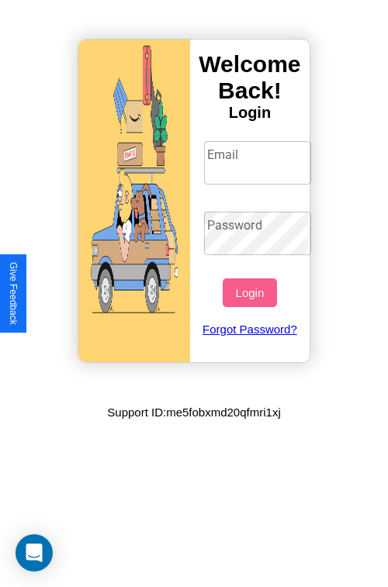
click at [259, 162] on input "Email" at bounding box center [258, 162] width 108 height 43
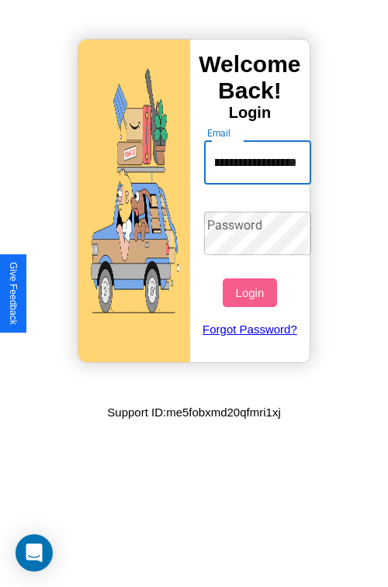
scroll to position [0, 74]
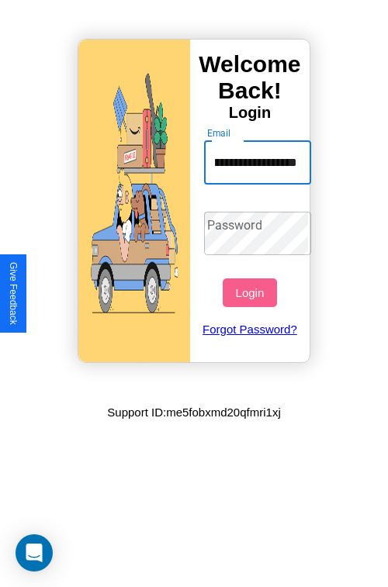
type input "**********"
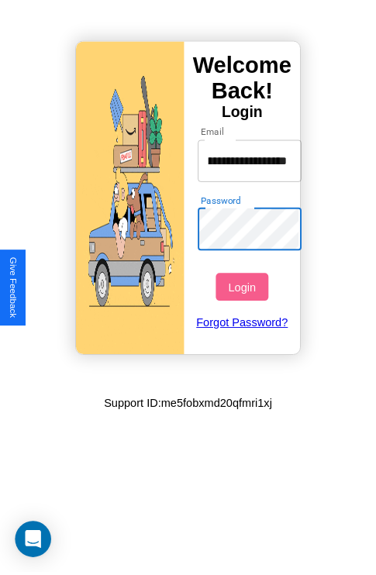
scroll to position [0, 0]
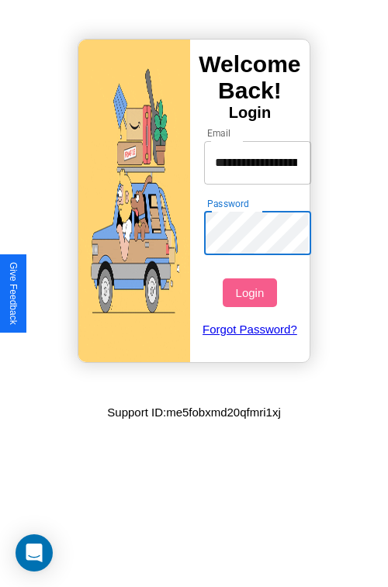
click at [251, 292] on button "Login" at bounding box center [248, 292] width 53 height 29
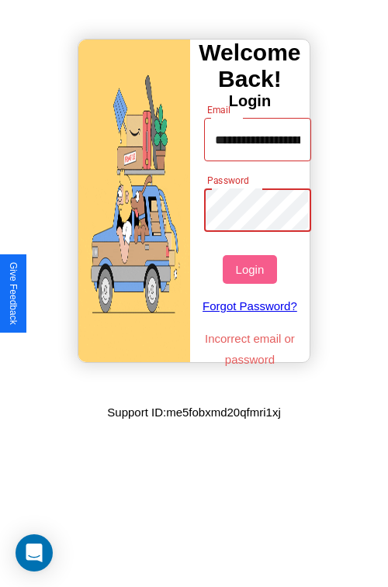
click at [251, 269] on button "Login" at bounding box center [248, 269] width 53 height 29
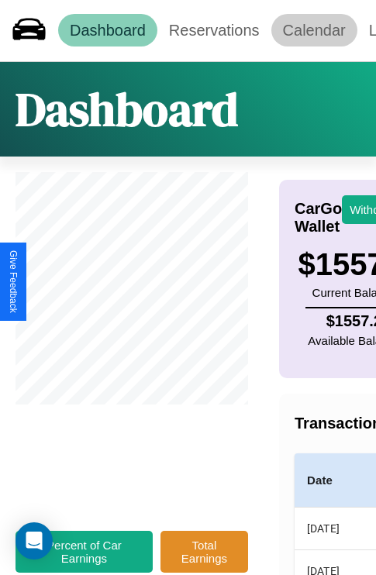
click at [314, 30] on link "Calendar" at bounding box center [314, 30] width 86 height 33
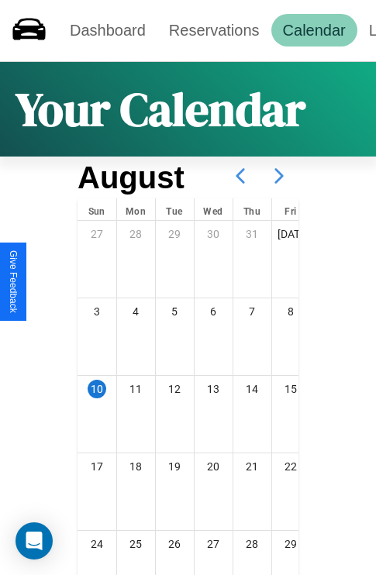
click at [279, 176] on icon at bounding box center [279, 176] width 39 height 39
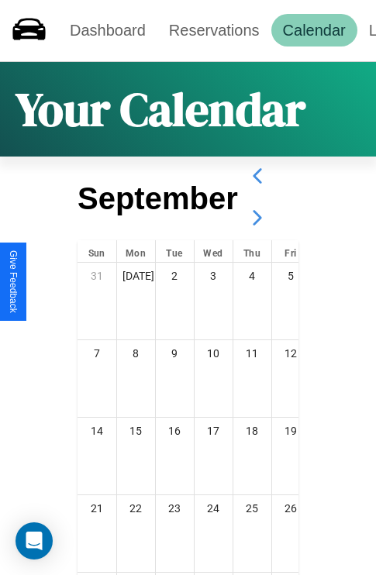
click at [257, 218] on icon at bounding box center [257, 217] width 39 height 39
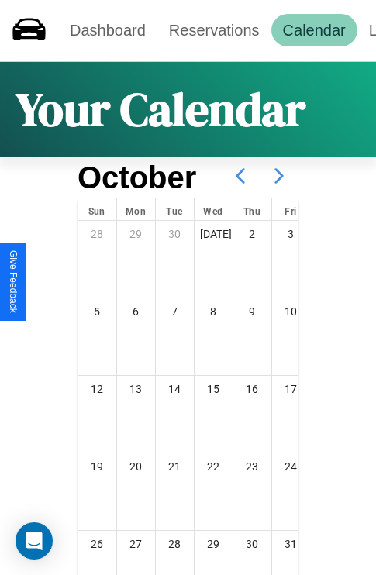
click at [279, 176] on icon at bounding box center [279, 176] width 39 height 39
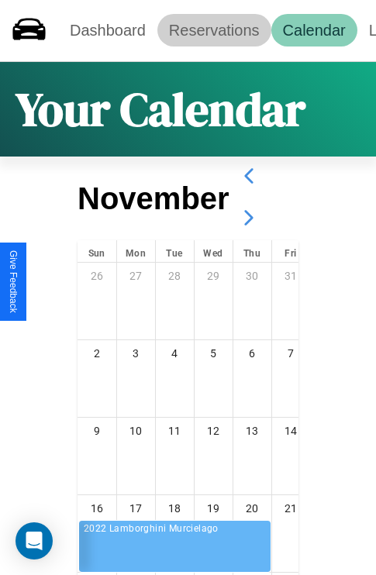
click at [214, 30] on link "Reservations" at bounding box center [214, 30] width 114 height 33
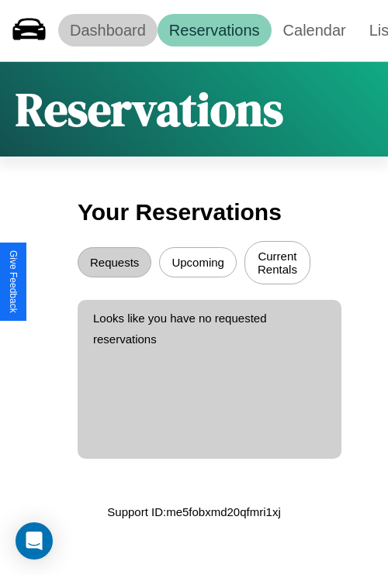
click at [107, 30] on link "Dashboard" at bounding box center [107, 30] width 99 height 33
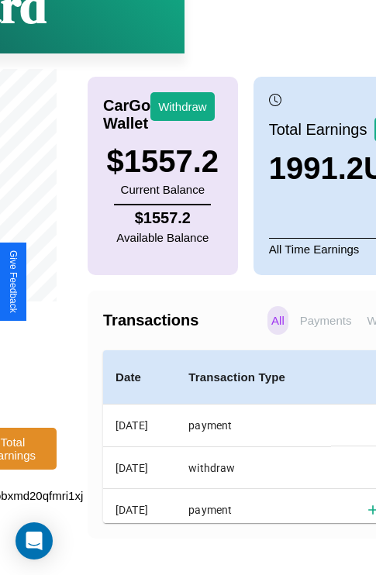
scroll to position [117, 198]
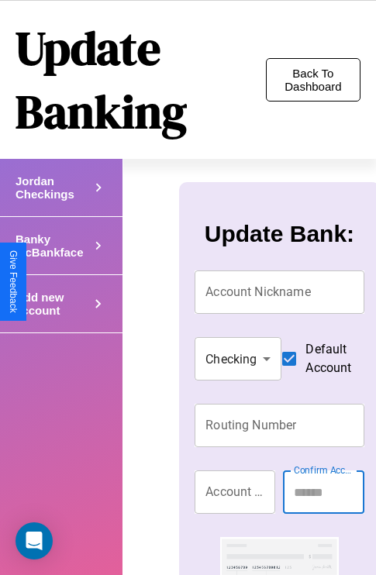
click at [312, 80] on button "Back To Dashboard" at bounding box center [313, 79] width 95 height 43
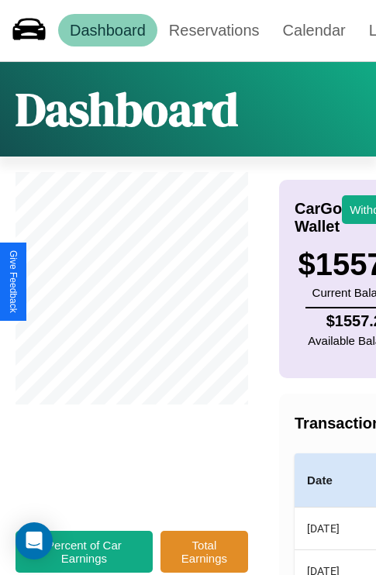
scroll to position [0, 109]
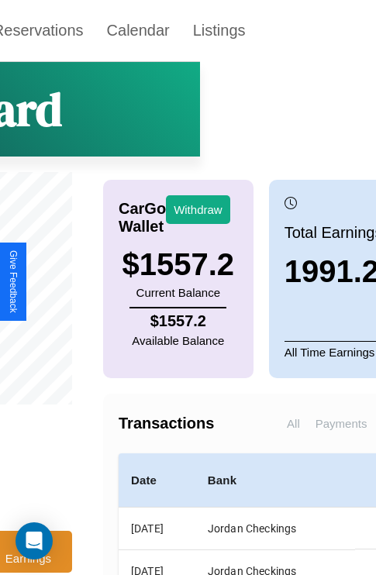
click at [312, 434] on p "Payments" at bounding box center [342, 423] width 60 height 29
